Goal: Task Accomplishment & Management: Manage account settings

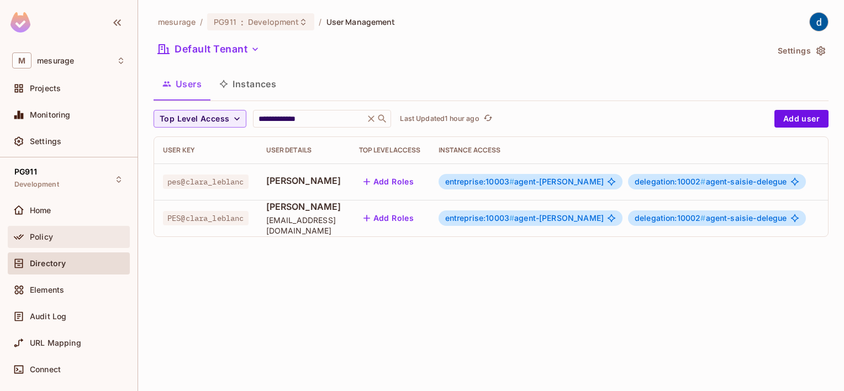
click at [49, 235] on span "Policy" at bounding box center [41, 237] width 23 height 9
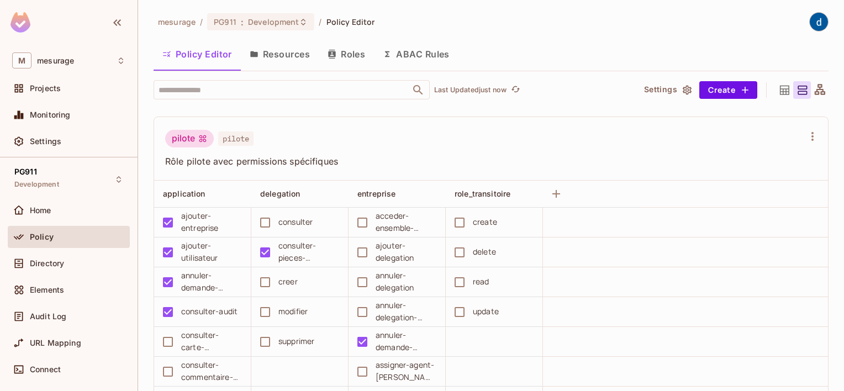
scroll to position [1421, 0]
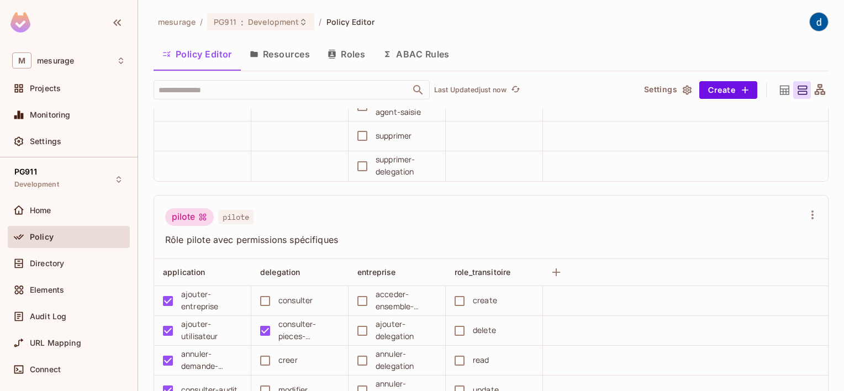
click at [348, 57] on button "Roles" at bounding box center [346, 54] width 55 height 28
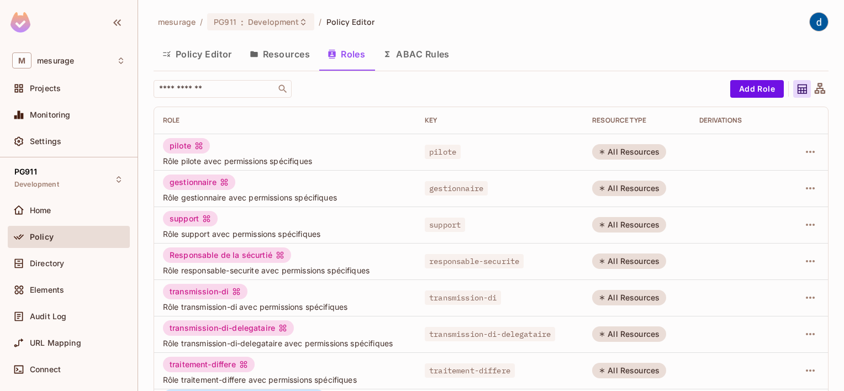
click at [281, 54] on button "Resources" at bounding box center [280, 54] width 78 height 28
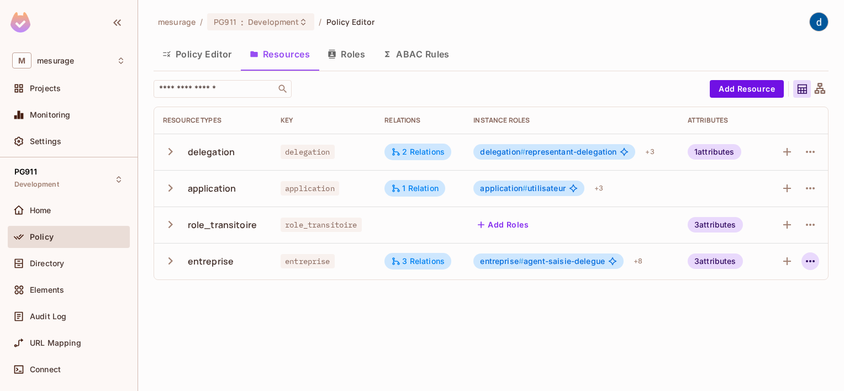
click at [812, 264] on icon "button" at bounding box center [810, 261] width 13 height 13
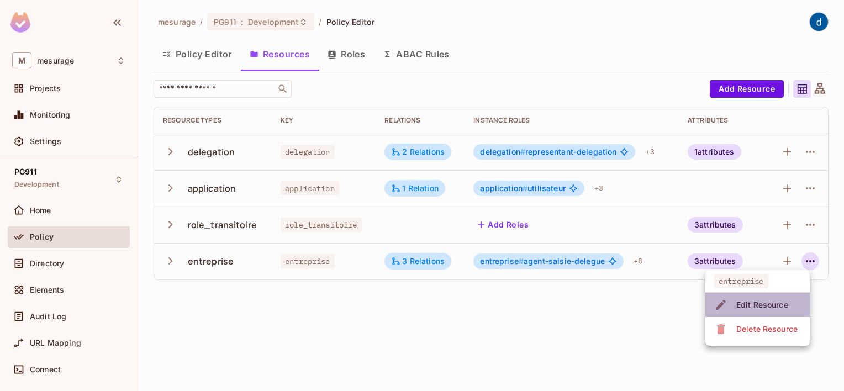
click at [757, 307] on div "Edit Resource" at bounding box center [763, 304] width 52 height 11
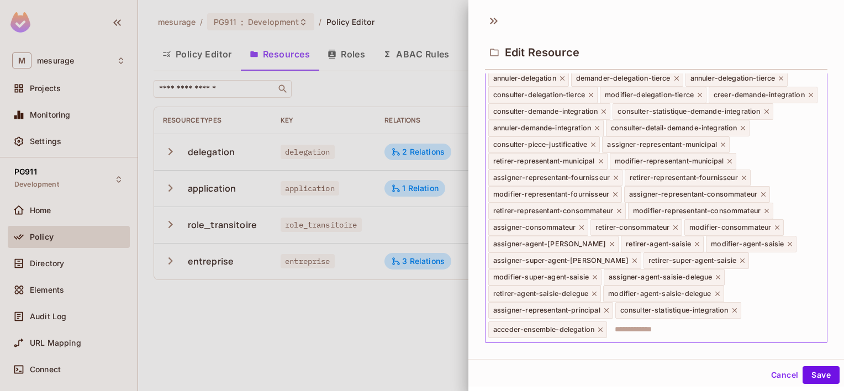
scroll to position [202, 0]
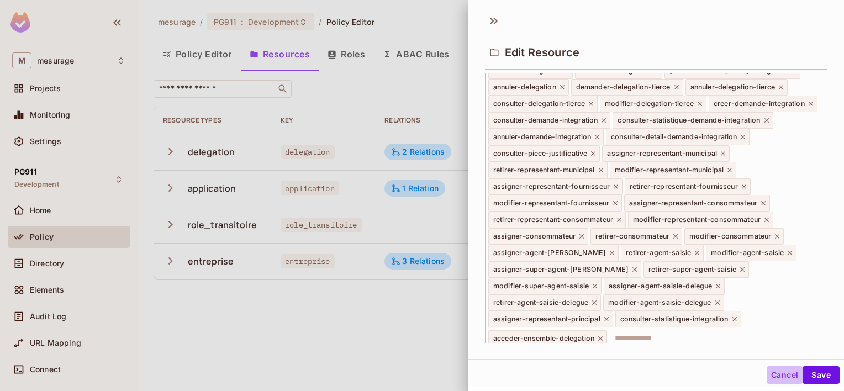
click at [775, 378] on button "Cancel" at bounding box center [785, 375] width 36 height 18
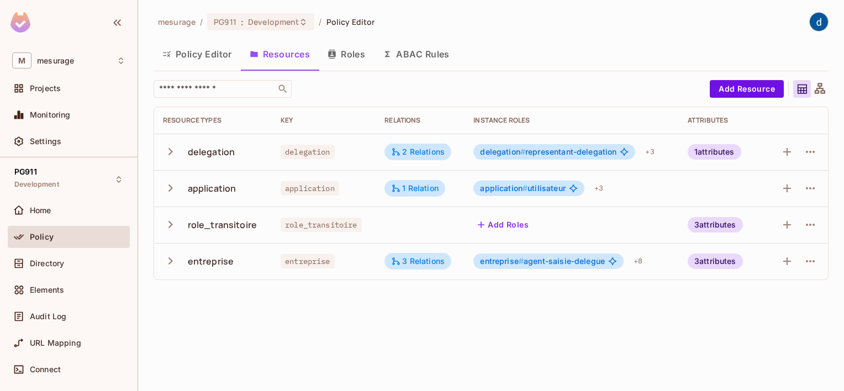
click at [206, 57] on button "Policy Editor" at bounding box center [197, 54] width 87 height 28
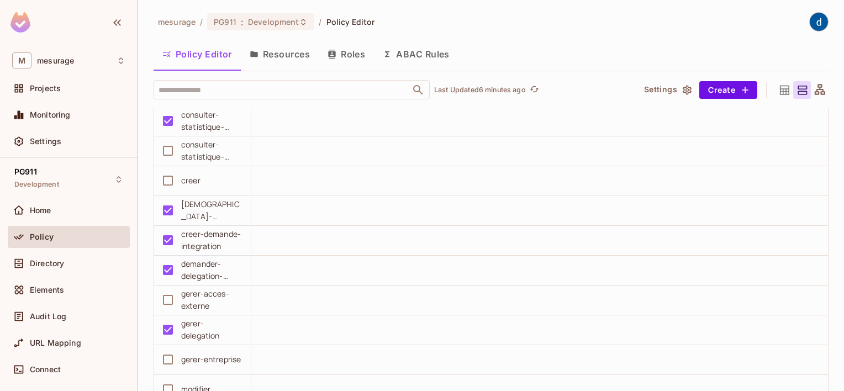
scroll to position [24493, 0]
